Goal: Transaction & Acquisition: Obtain resource

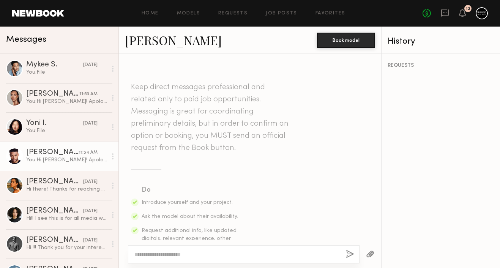
scroll to position [522, 0]
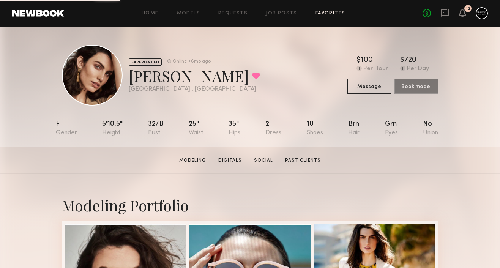
click at [323, 12] on link "Favorites" at bounding box center [330, 13] width 30 height 5
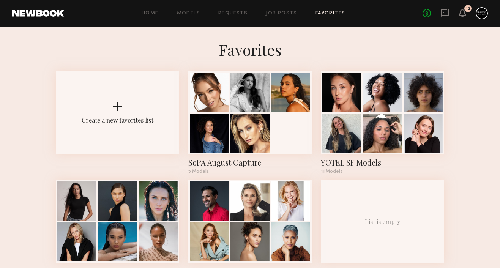
click at [190, 17] on div "Home Models Requests Job Posts Favorites Sign Out No fees up to $5,000 12" at bounding box center [276, 13] width 424 height 12
click at [190, 12] on link "Models" at bounding box center [188, 13] width 23 height 5
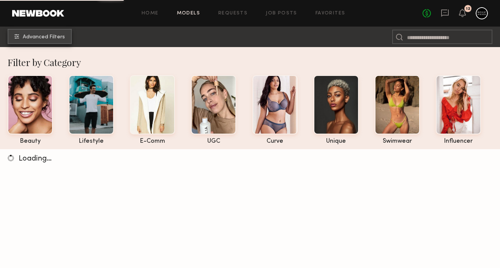
click at [45, 36] on span "Advanced Filters" at bounding box center [44, 37] width 42 height 5
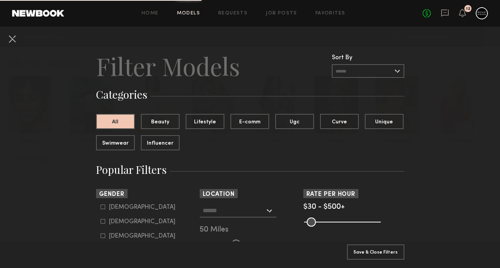
scroll to position [34, 0]
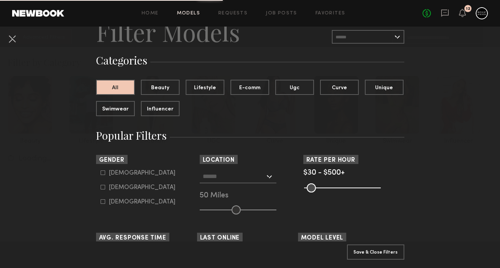
click at [123, 170] on common-framework-checkbox "[DEMOGRAPHIC_DATA]" at bounding box center [149, 173] width 96 height 7
click at [118, 173] on div "[DEMOGRAPHIC_DATA]" at bounding box center [142, 173] width 66 height 5
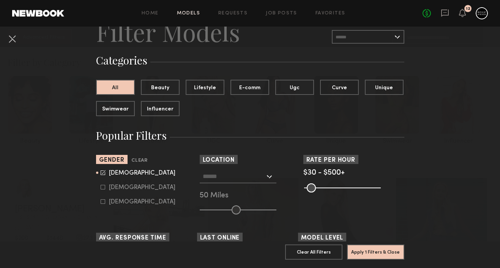
click at [118, 187] on div "[DEMOGRAPHIC_DATA]" at bounding box center [142, 187] width 66 height 5
type input "*"
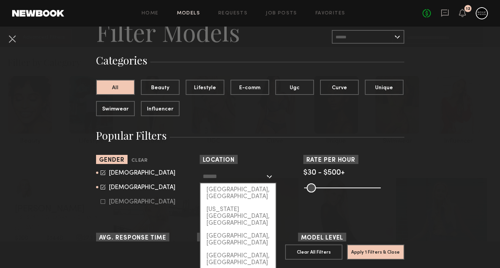
click at [234, 176] on input "text" at bounding box center [234, 176] width 62 height 13
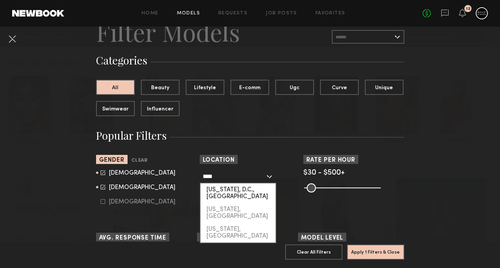
click at [237, 190] on div "[US_STATE], D.C., [GEOGRAPHIC_DATA]" at bounding box center [237, 193] width 75 height 20
type input "**********"
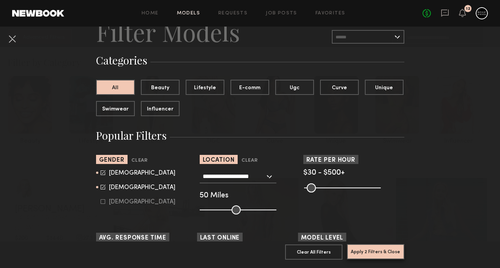
click at [401, 251] on button "Apply 2 Filters & Close" at bounding box center [375, 251] width 57 height 15
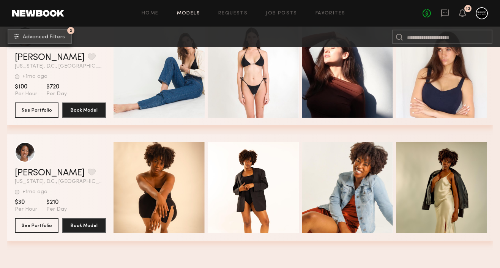
scroll to position [5463, 0]
